Goal: Check status: Check status

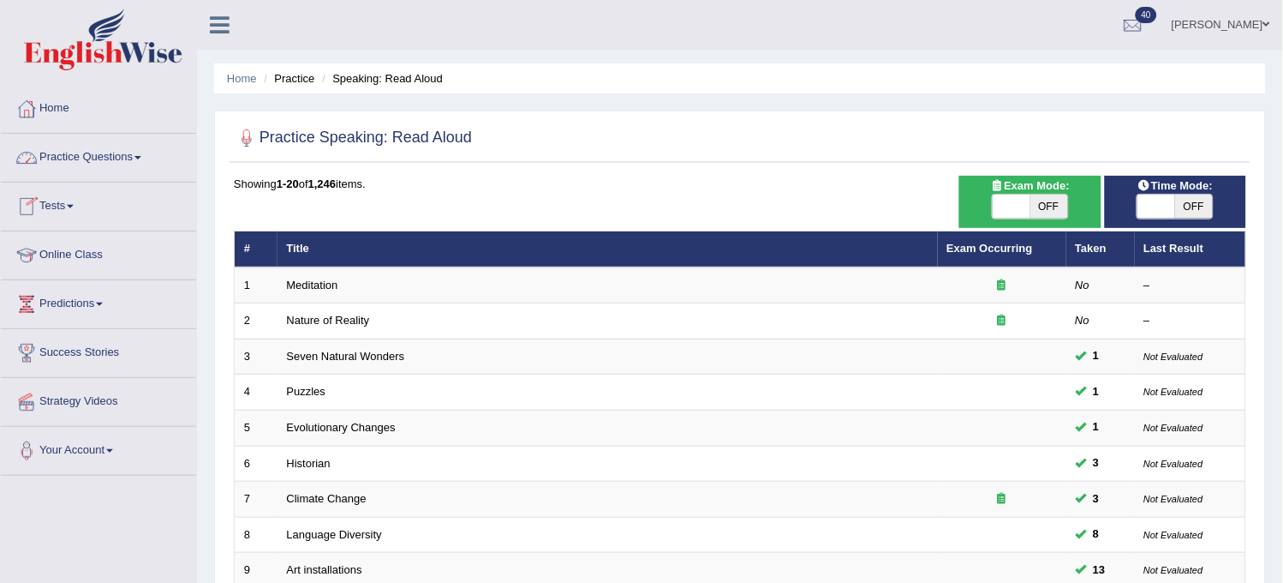
click at [125, 194] on link "Tests" at bounding box center [98, 203] width 195 height 43
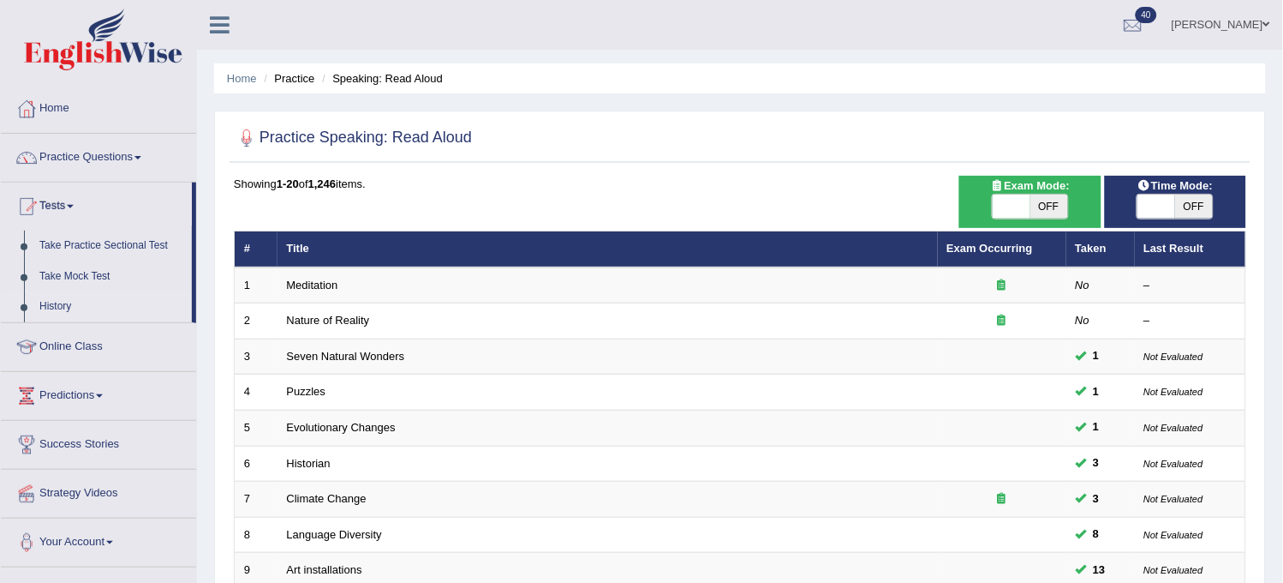
click at [54, 301] on link "History" at bounding box center [112, 306] width 160 height 31
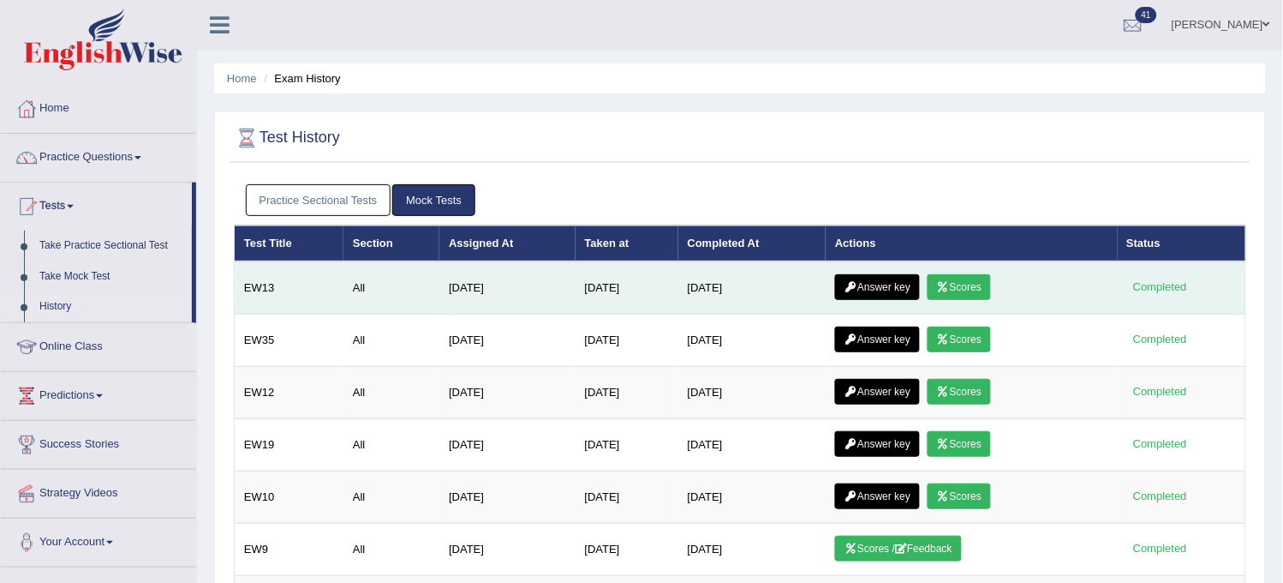
click at [962, 281] on link "Scores" at bounding box center [959, 287] width 63 height 26
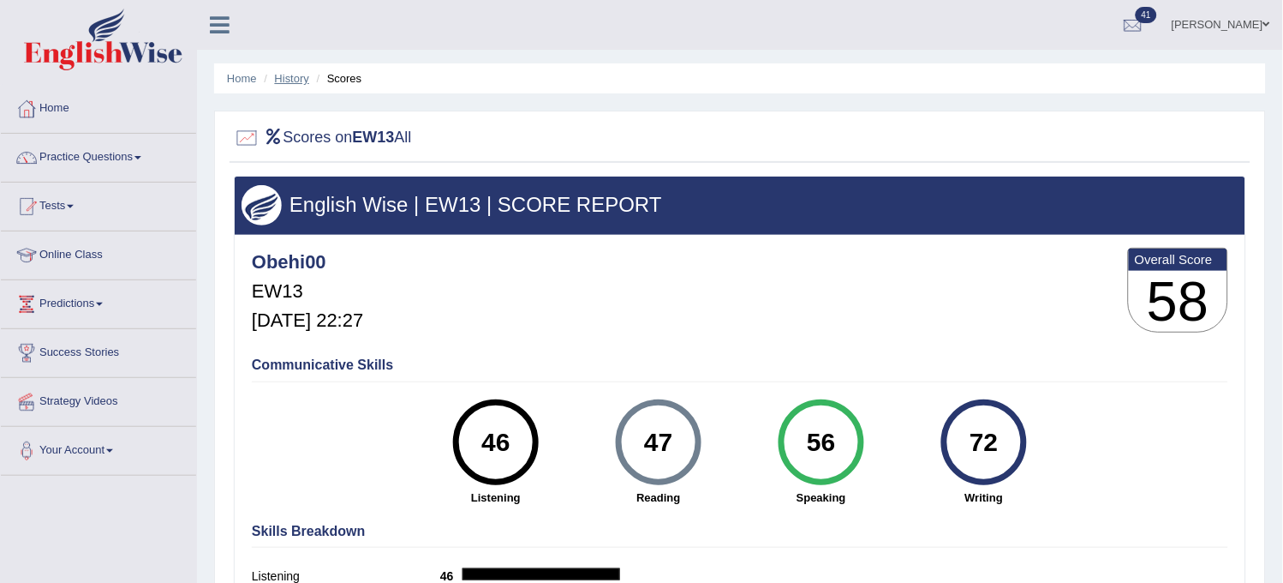
click at [287, 83] on link "History" at bounding box center [292, 78] width 34 height 13
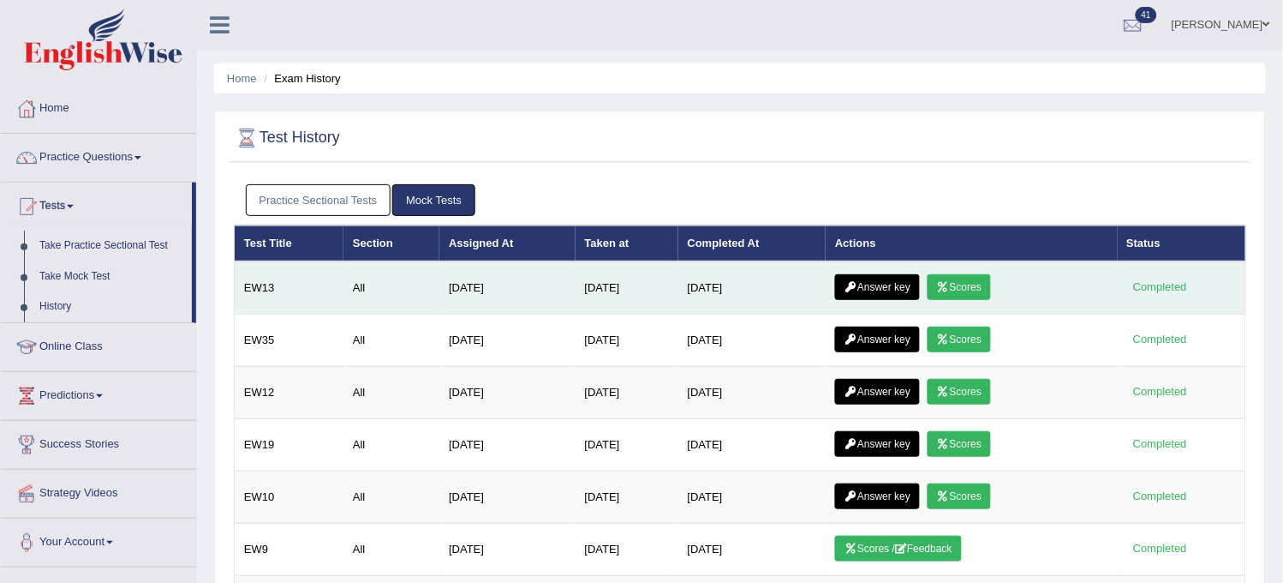
click at [897, 279] on link "Answer key" at bounding box center [877, 287] width 85 height 26
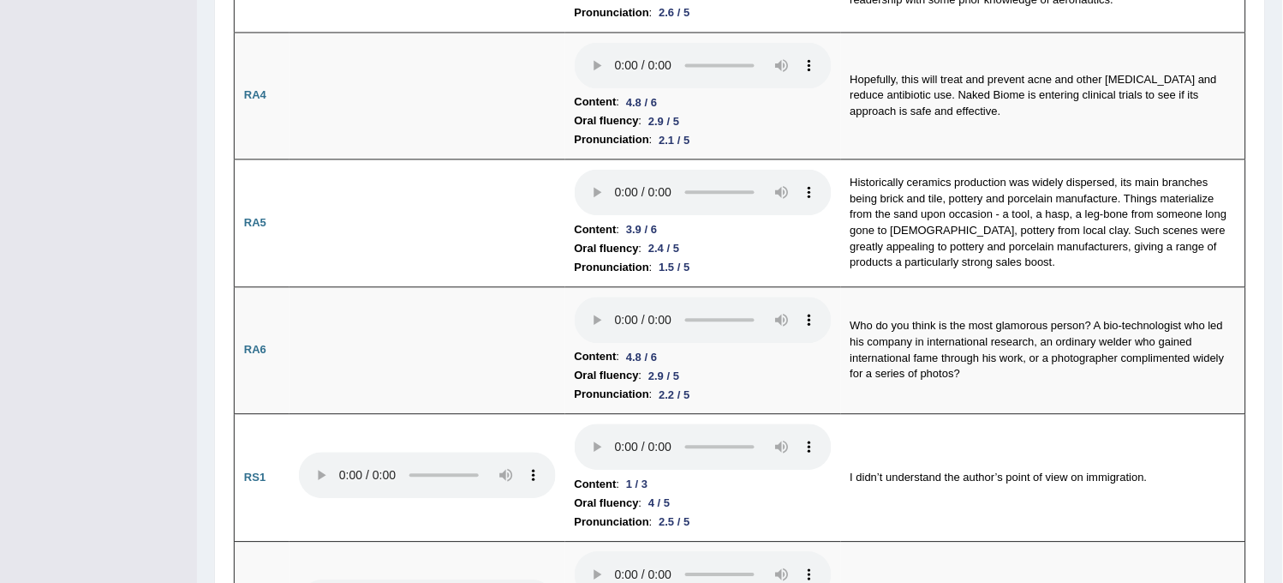
scroll to position [67, 0]
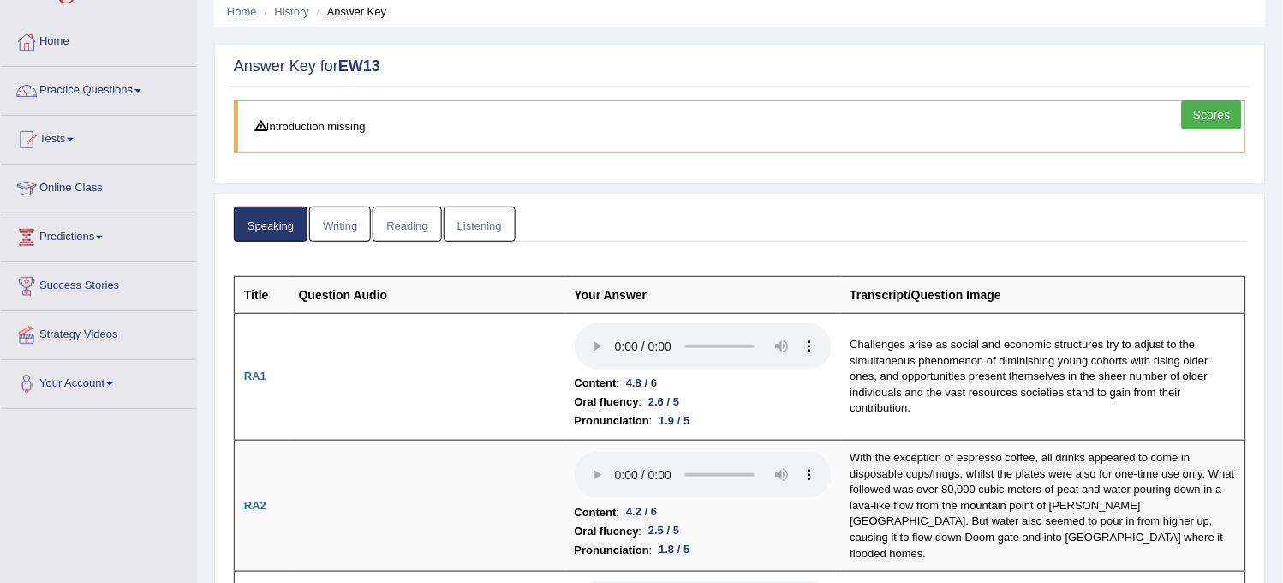
click at [345, 218] on link "Writing" at bounding box center [340, 223] width 62 height 35
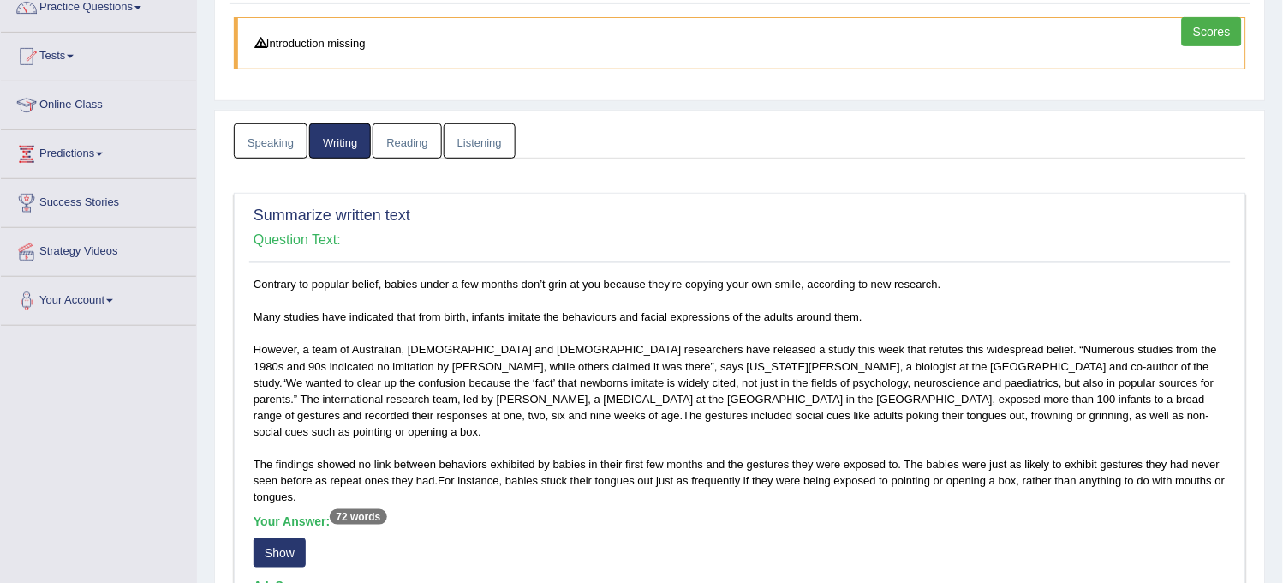
scroll to position [17, 0]
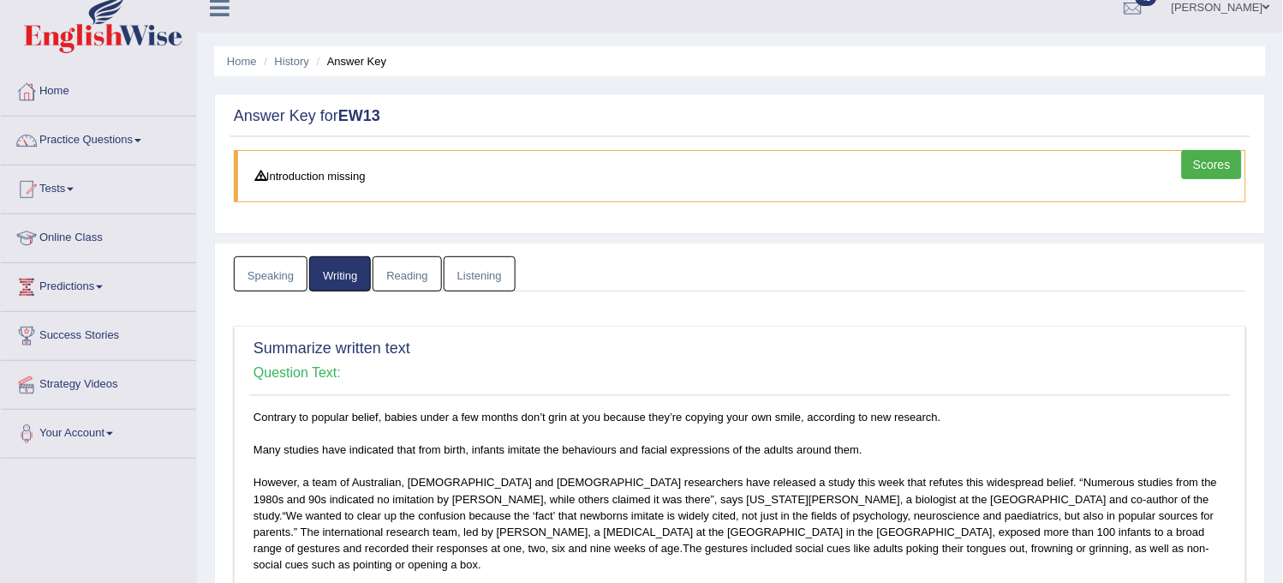
click at [411, 272] on link "Reading" at bounding box center [407, 273] width 69 height 35
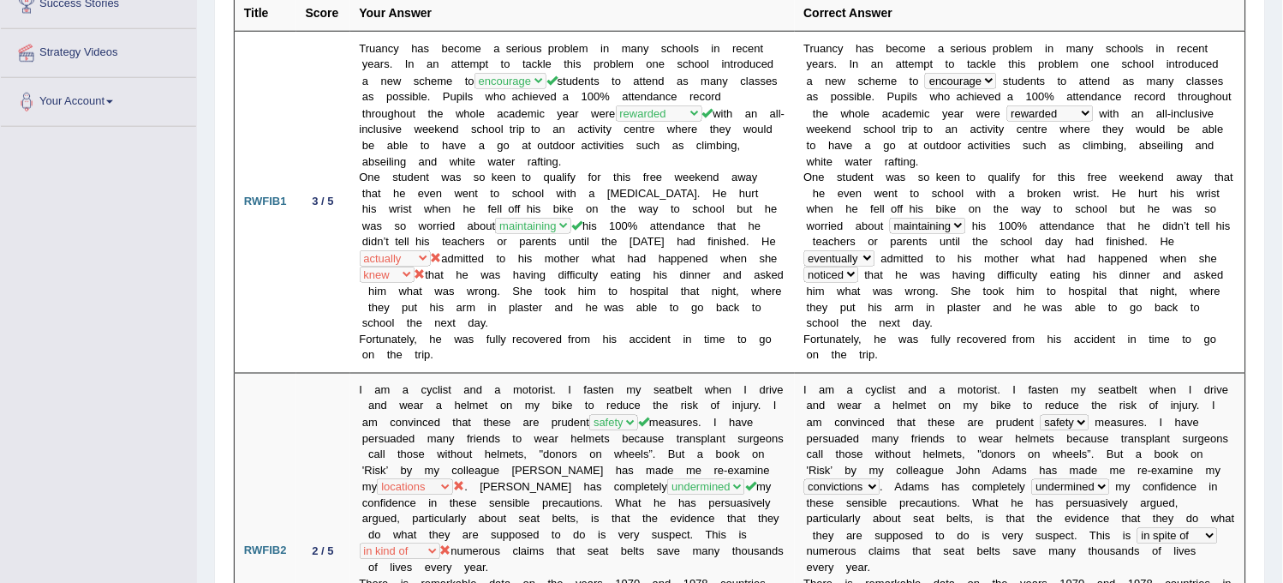
scroll to position [0, 0]
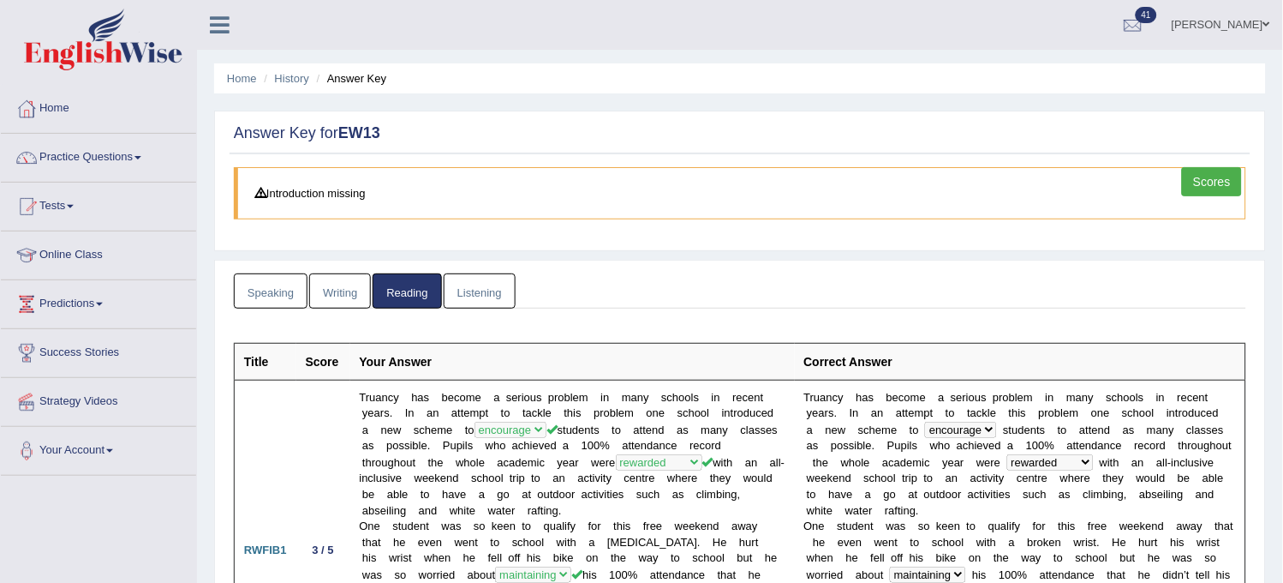
click at [468, 298] on link "Listening" at bounding box center [480, 290] width 72 height 35
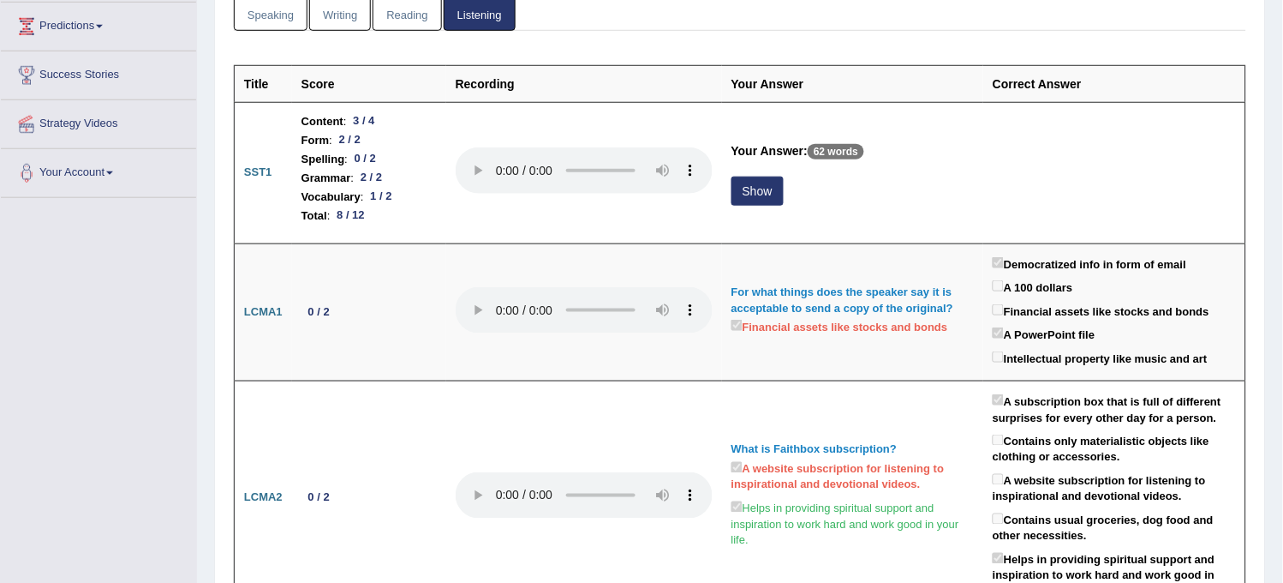
scroll to position [285, 0]
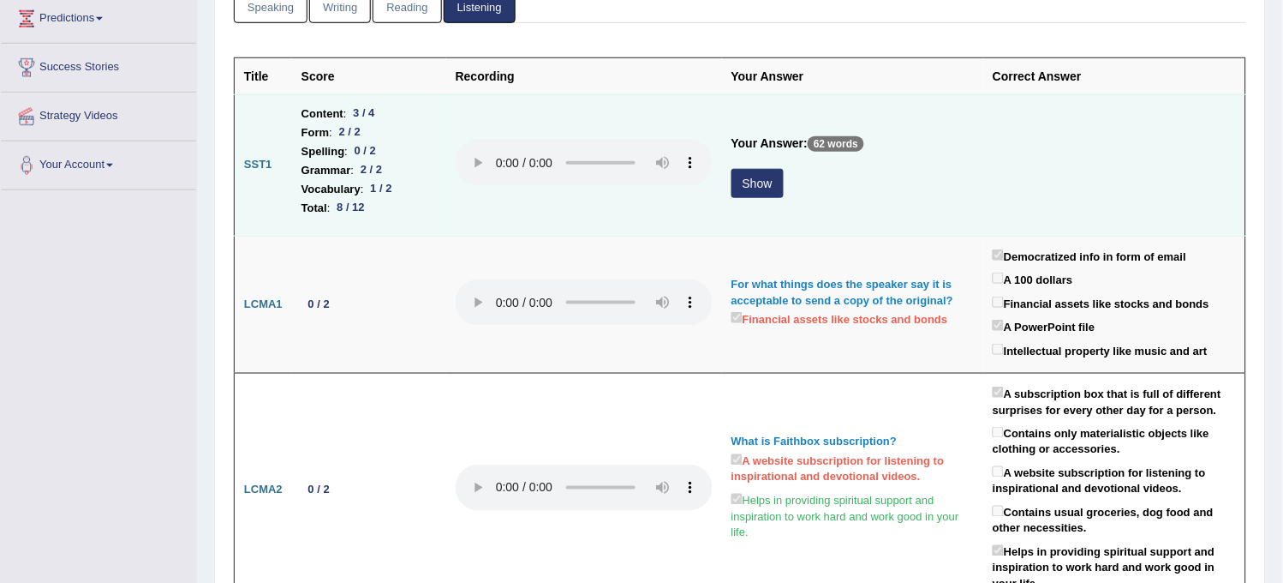
click at [772, 182] on button "Show" at bounding box center [758, 183] width 52 height 29
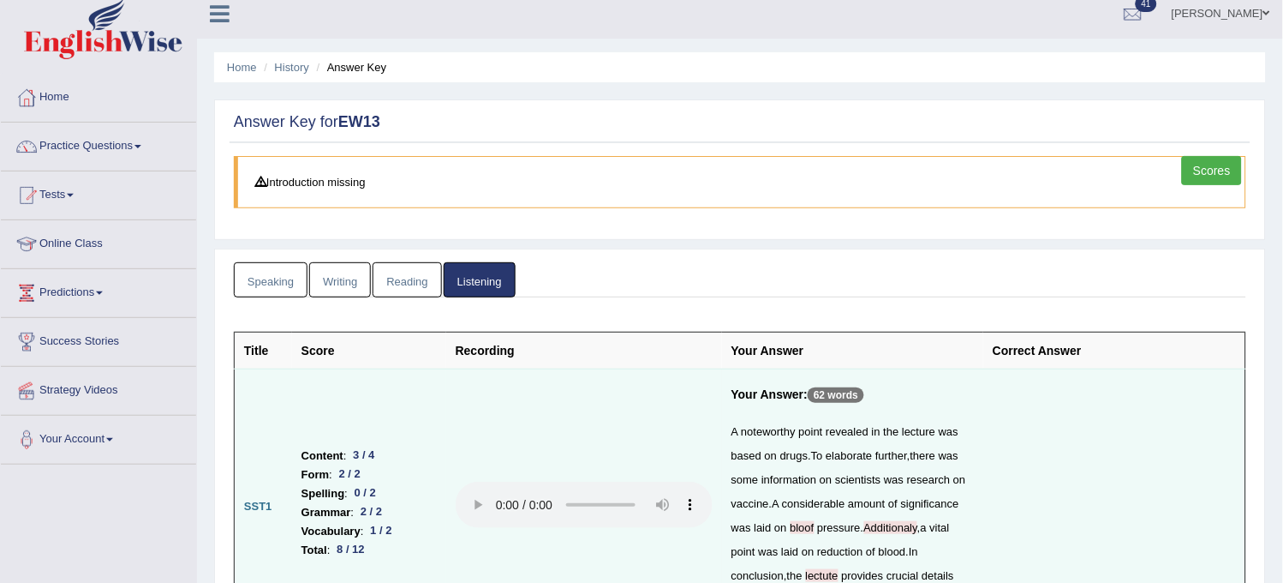
scroll to position [0, 0]
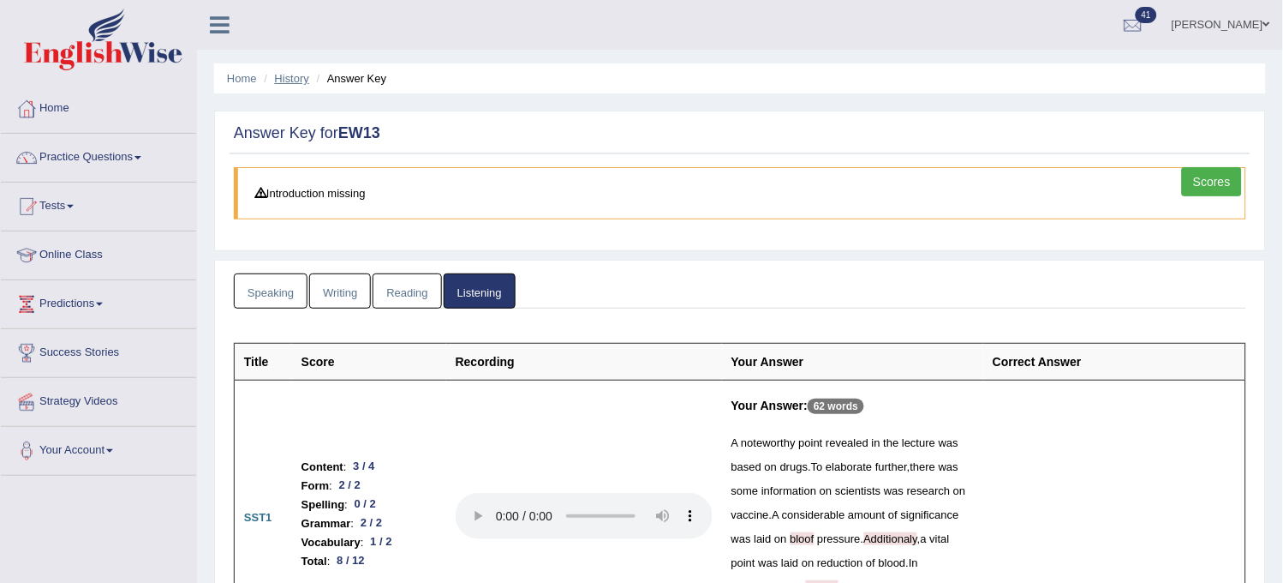
click at [294, 83] on link "History" at bounding box center [292, 78] width 34 height 13
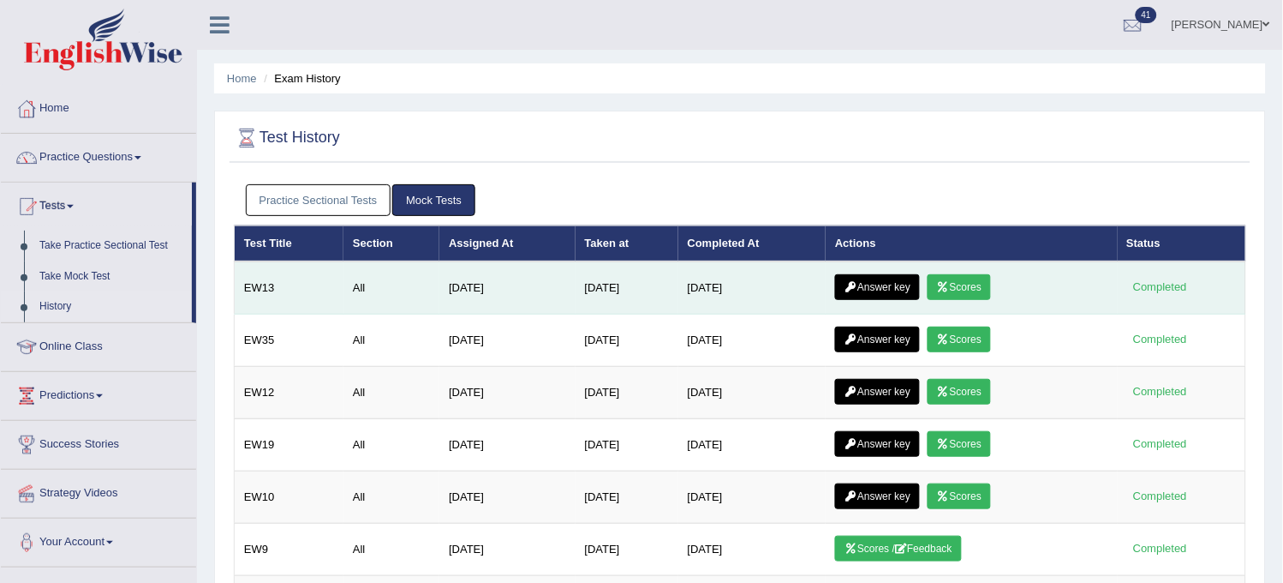
click at [950, 290] on icon at bounding box center [943, 287] width 13 height 10
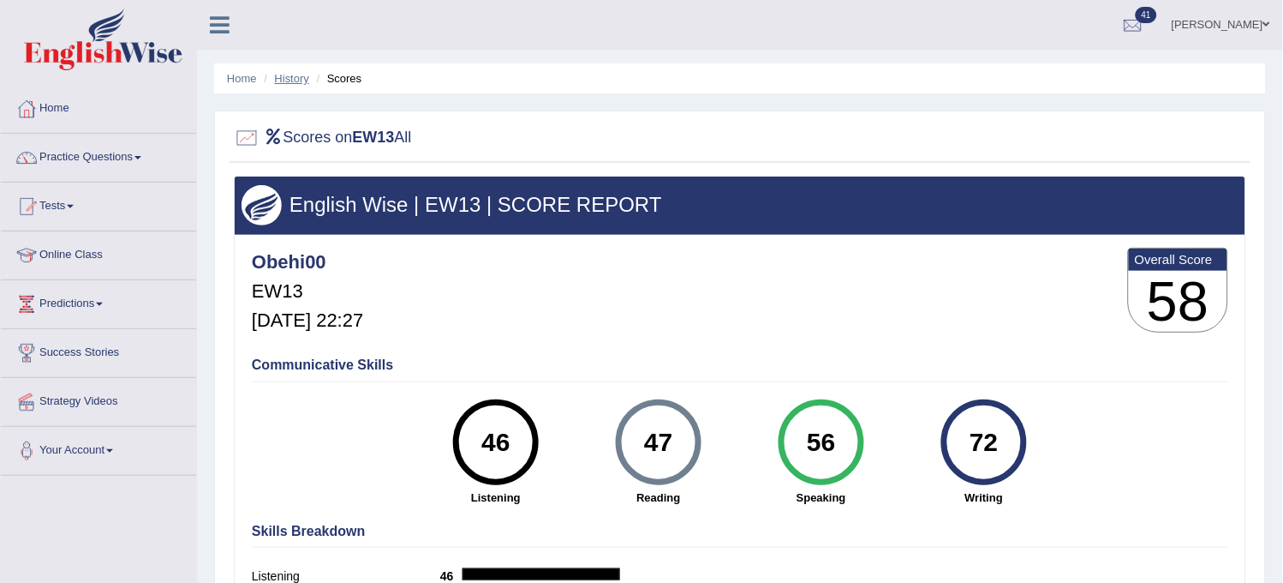
click at [280, 81] on link "History" at bounding box center [292, 78] width 34 height 13
